Goal: Navigation & Orientation: Find specific page/section

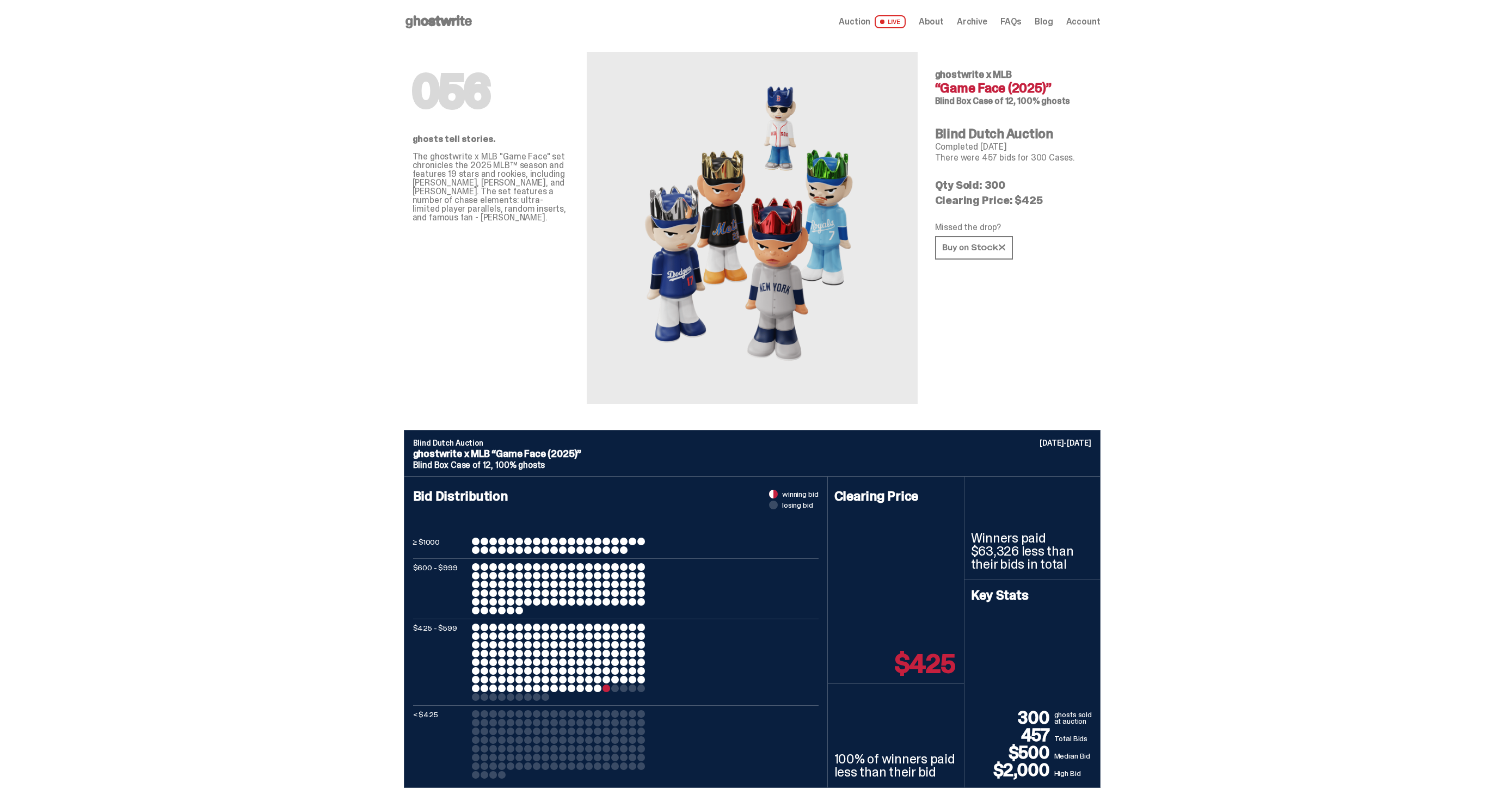
click at [416, 20] on icon at bounding box center [438, 22] width 70 height 17
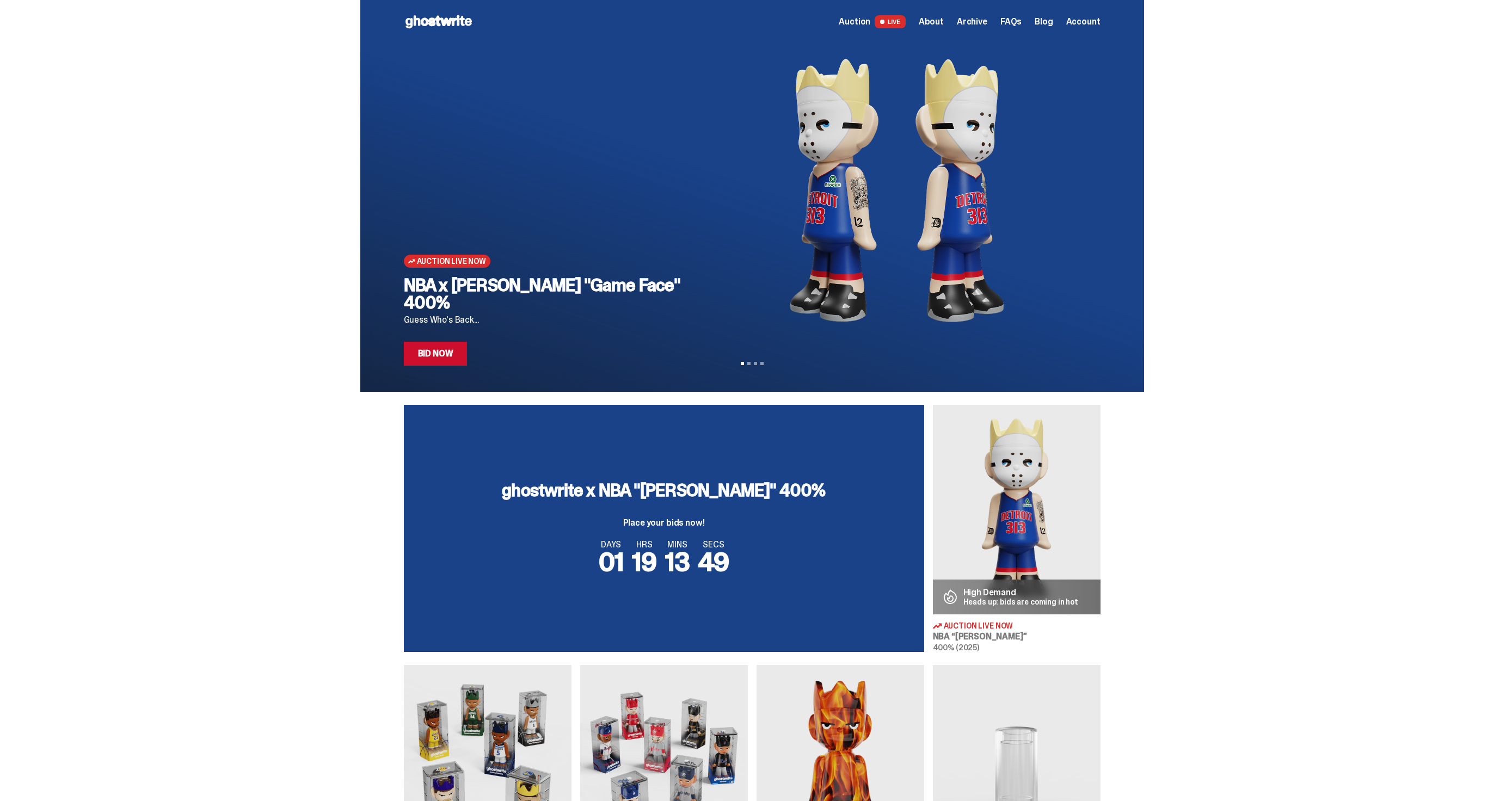
click at [870, 22] on span "Auction" at bounding box center [855, 21] width 31 height 9
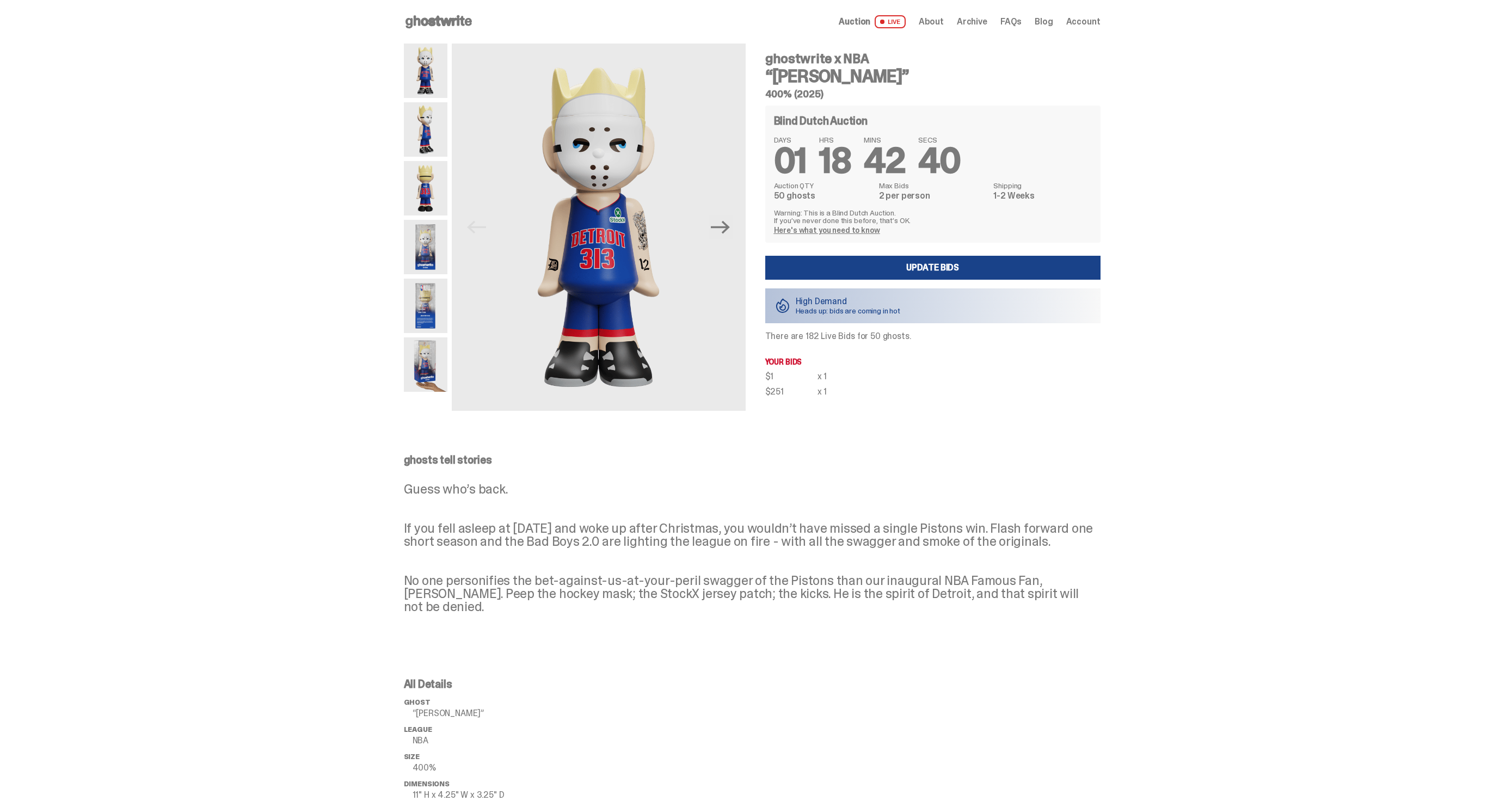
click at [972, 10] on div "Open main menu Home Auction LIVE About Archive FAQs Blog Account" at bounding box center [752, 22] width 697 height 44
click at [973, 19] on span "Archive" at bounding box center [972, 21] width 31 height 9
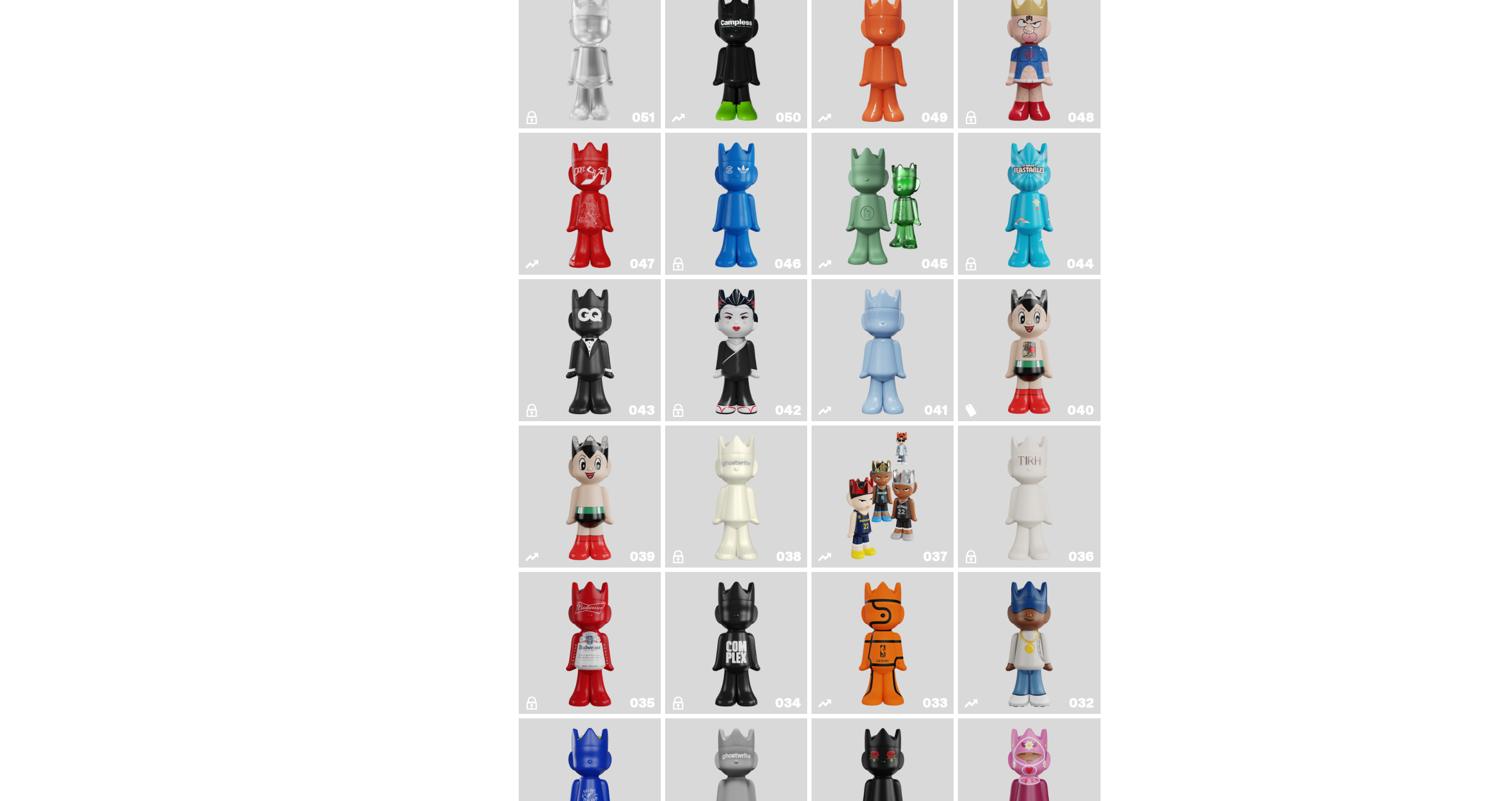
scroll to position [614, 0]
